Goal: Ask a question

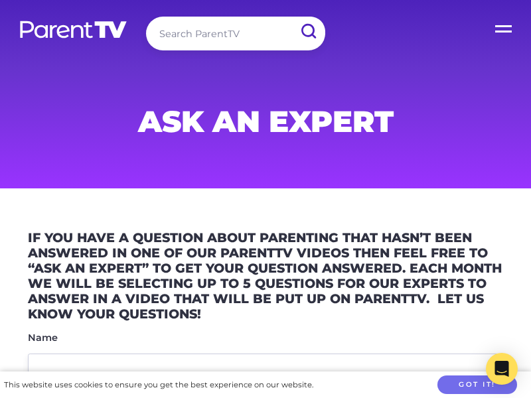
scroll to position [1093, 0]
